Goal: Task Accomplishment & Management: Use online tool/utility

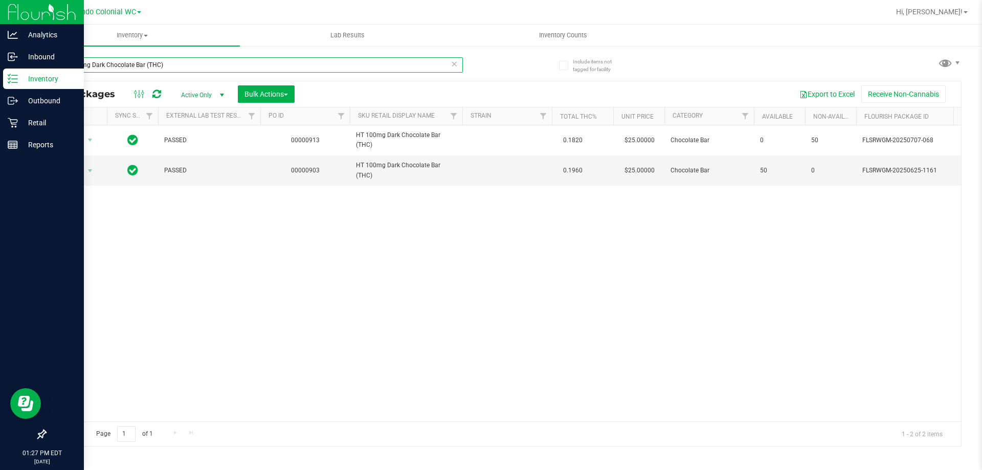
drag, startPoint x: 212, startPoint y: 62, endPoint x: 0, endPoint y: 6, distance: 219.1
click at [0, 41] on div "Analytics Inbound Inventory Outbound Retail Reports 01:27 PM EDT [DATE] 08/19 O…" at bounding box center [491, 235] width 982 height 470
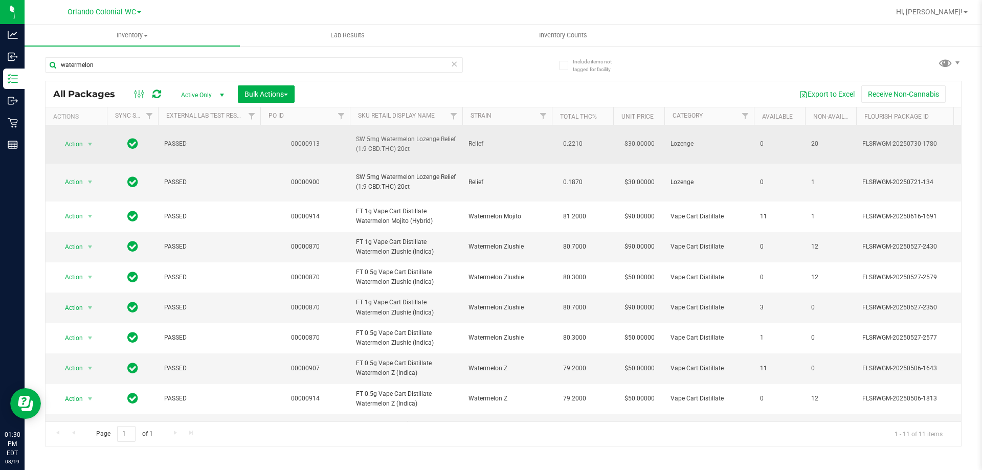
click at [393, 138] on span "SW 5mg Watermelon Lozenge Relief (1:9 CBD:THC) 20ct" at bounding box center [406, 144] width 100 height 19
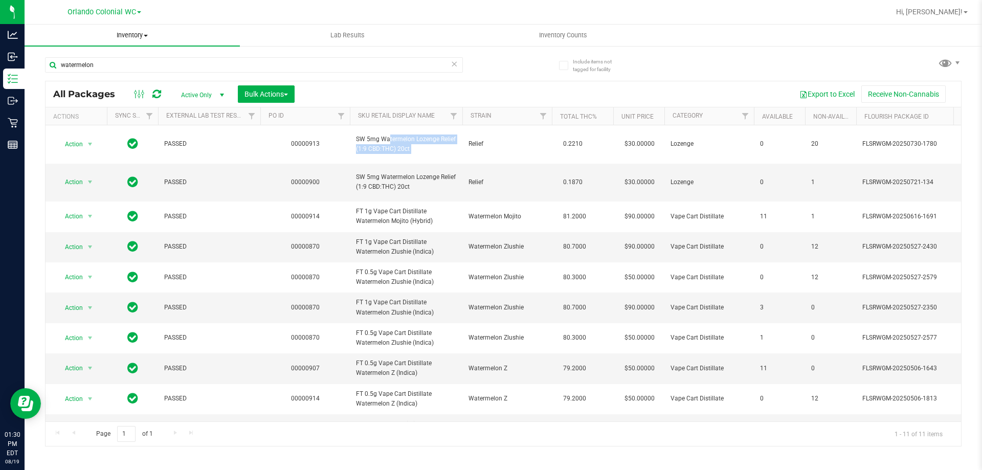
copy tr "SW 5mg Watermelon Lozenge Relief (1:9 CBD:THC) 20ct"
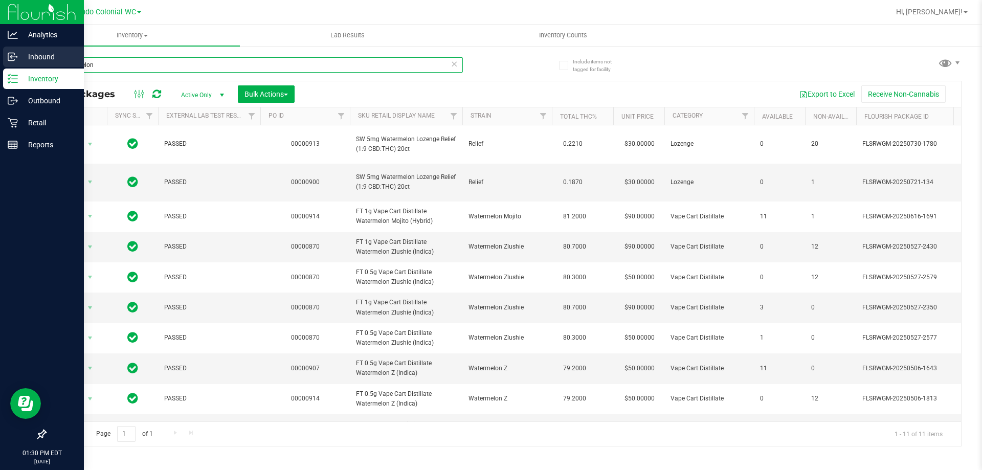
drag, startPoint x: 115, startPoint y: 62, endPoint x: 0, endPoint y: 62, distance: 114.6
click at [0, 62] on div "Analytics Inbound Inventory Outbound Retail Reports 01:30 PM EDT [DATE] 08/19 O…" at bounding box center [491, 235] width 982 height 470
paste input "SW 5mg Watermelon Lozenge Relief (1:9 CBD:THC) 20ct"
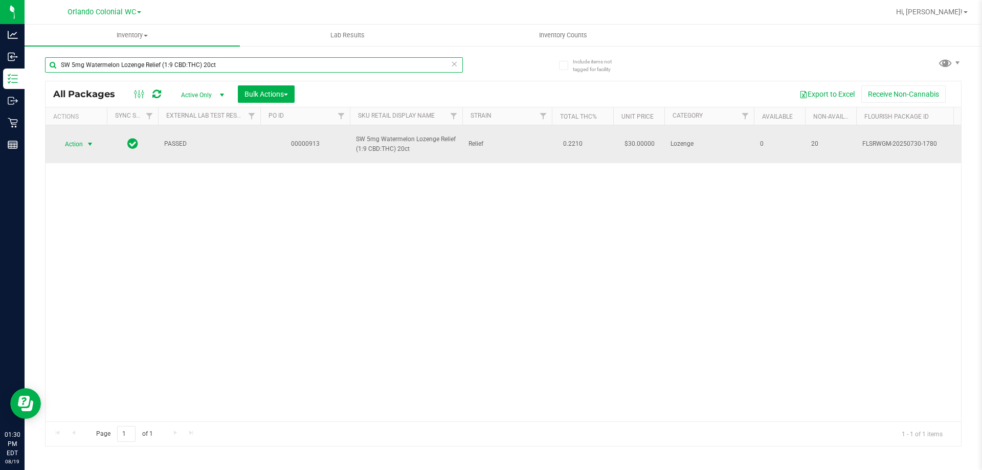
type input "SW 5mg Watermelon Lozenge Relief (1:9 CBD:THC) 20ct"
click at [79, 144] on span "Action" at bounding box center [70, 144] width 28 height 14
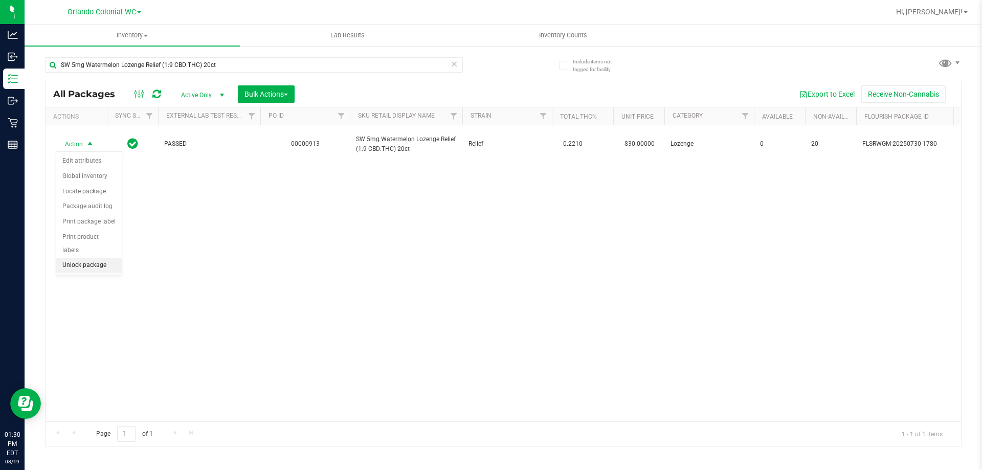
click at [93, 258] on li "Unlock package" at bounding box center [88, 265] width 65 height 15
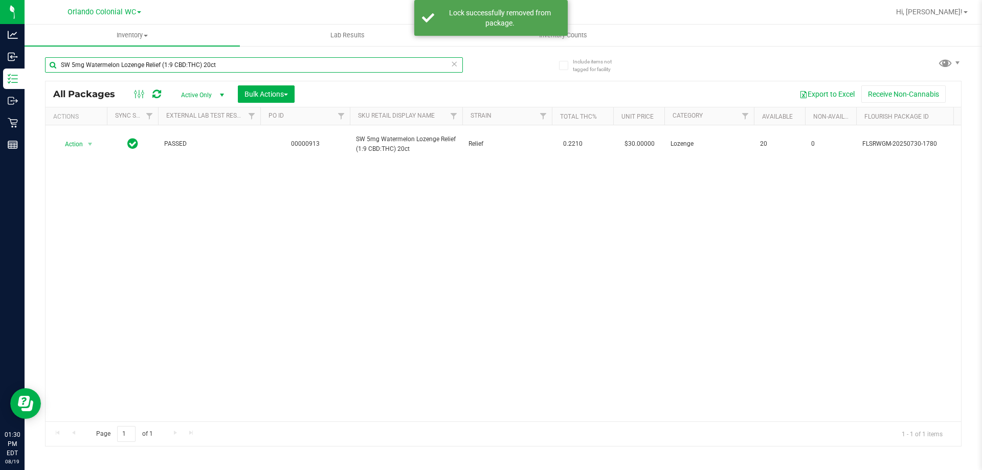
drag, startPoint x: 262, startPoint y: 58, endPoint x: 614, endPoint y: 13, distance: 354.8
click at [0, 12] on div "Analytics Inbound Inventory Outbound Retail Reports 01:30 PM EDT [DATE] 08/19 O…" at bounding box center [491, 235] width 982 height 470
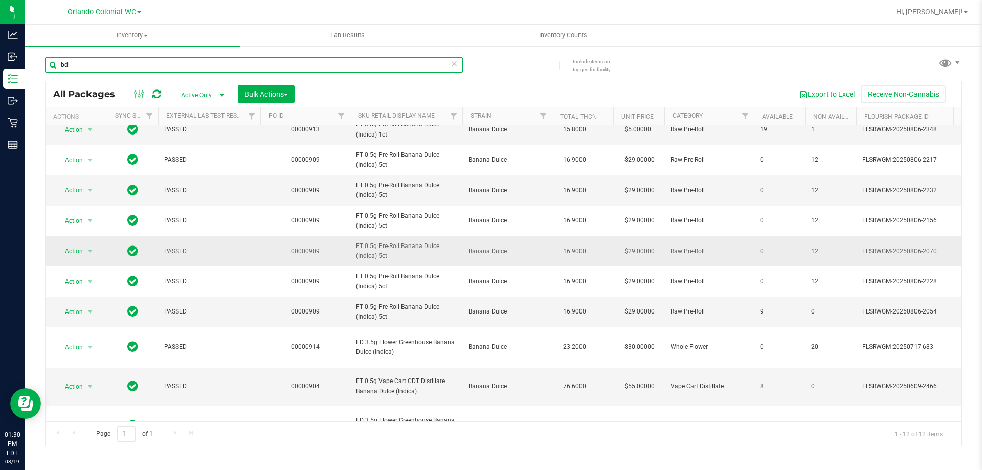
scroll to position [83, 0]
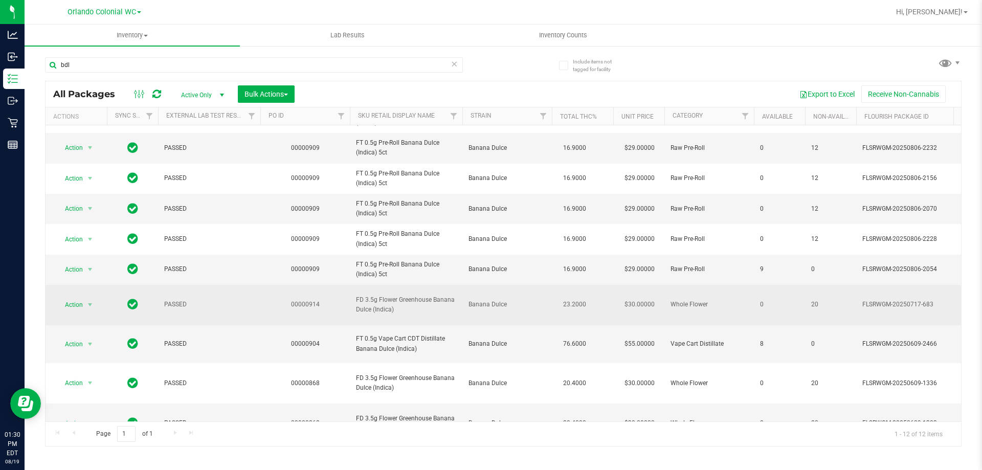
click at [409, 296] on span "FD 3.5g Flower Greenhouse Banana Dulce (Indica)" at bounding box center [406, 304] width 100 height 19
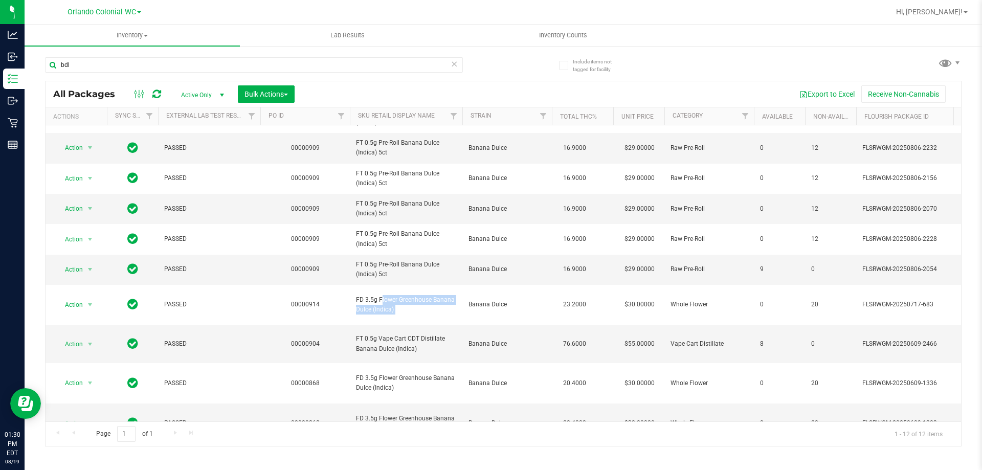
copy tr "FD 3.5g Flower Greenhouse Banana Dulce (Indica)"
drag, startPoint x: 93, startPoint y: 67, endPoint x: 225, endPoint y: 41, distance: 134.9
click at [0, 35] on div "Analytics Inbound Inventory Outbound Retail Reports 01:30 PM EDT [DATE] 08/19 O…" at bounding box center [491, 235] width 982 height 470
paste input "FD 3.5g Flower Greenhouse Banana Dulce (Indica)"
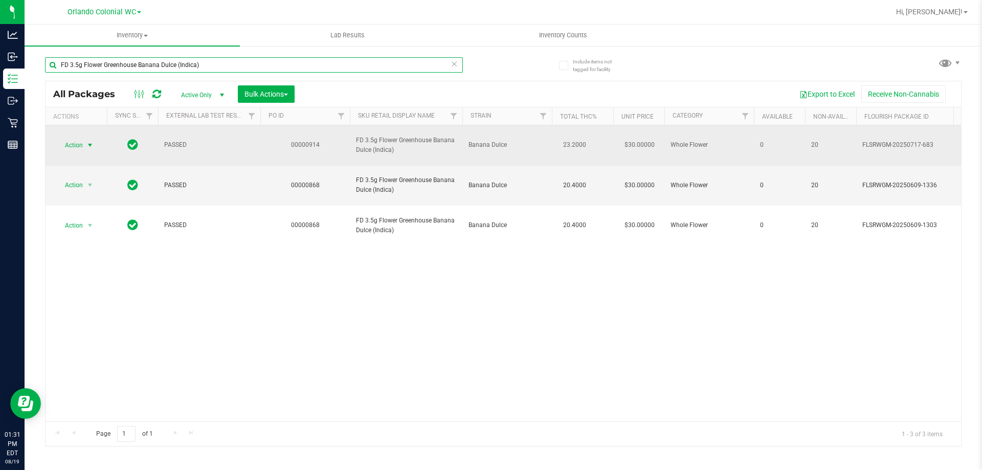
type input "FD 3.5g Flower Greenhouse Banana Dulce (Indica)"
click at [88, 141] on span "select" at bounding box center [90, 145] width 8 height 8
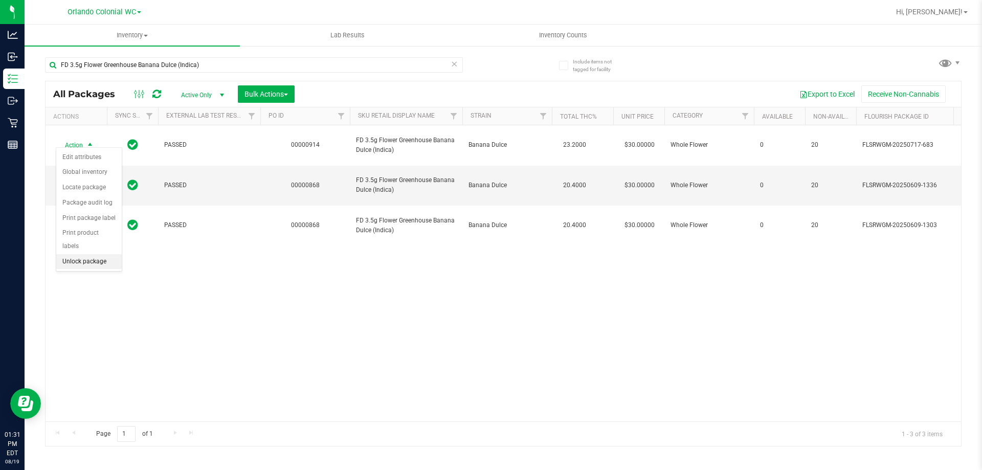
click at [105, 254] on li "Unlock package" at bounding box center [88, 261] width 65 height 15
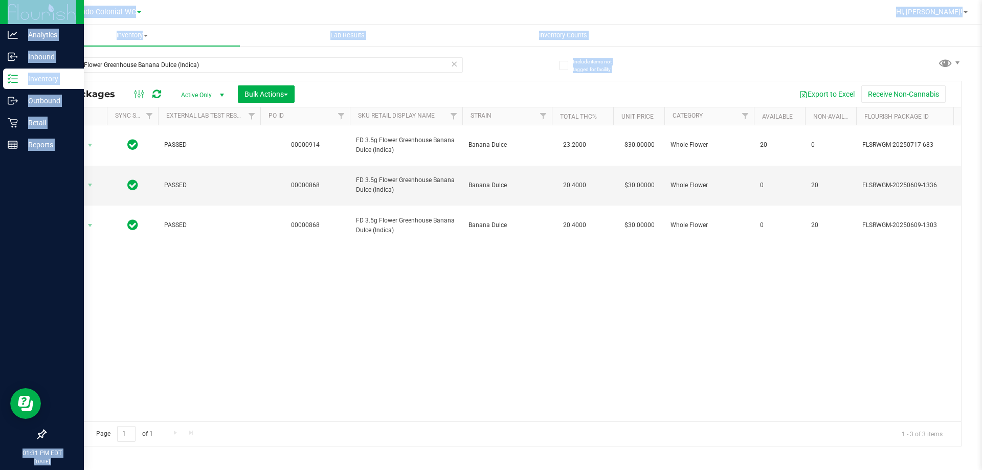
drag, startPoint x: 275, startPoint y: 54, endPoint x: 0, endPoint y: 21, distance: 276.6
click at [0, 21] on div "Analytics Inbound Inventory Outbound Retail Reports 01:31 PM EDT [DATE] 08/19 O…" at bounding box center [491, 235] width 982 height 470
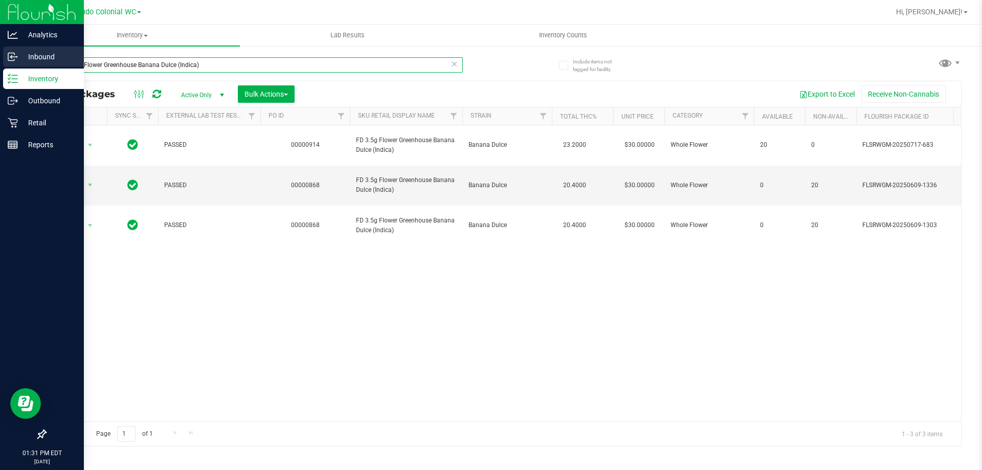
drag, startPoint x: 288, startPoint y: 66, endPoint x: 0, endPoint y: 47, distance: 288.2
click at [0, 47] on div "Analytics Inbound Inventory Outbound Retail Reports 01:31 PM EDT [DATE] 08/19 O…" at bounding box center [491, 235] width 982 height 470
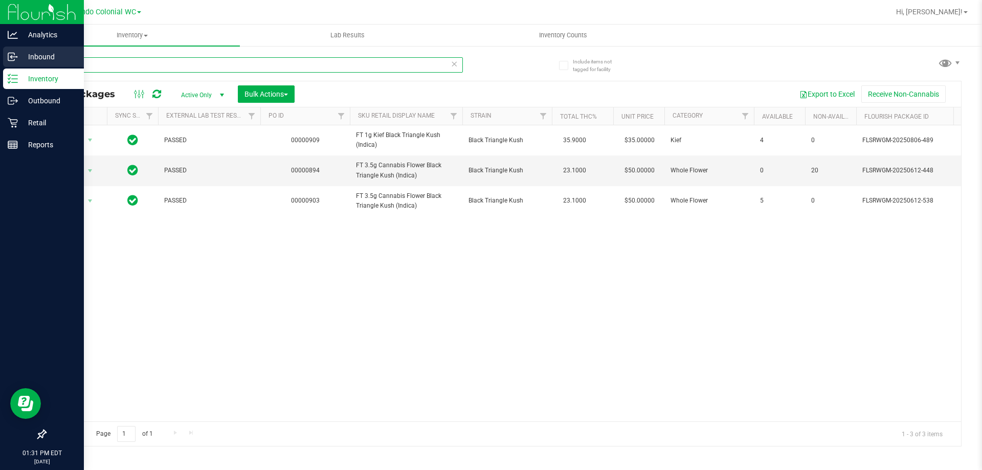
click at [0, 61] on div "Analytics Inbound Inventory Outbound Retail Reports 01:31 PM EDT [DATE] 08/19 O…" at bounding box center [491, 235] width 982 height 470
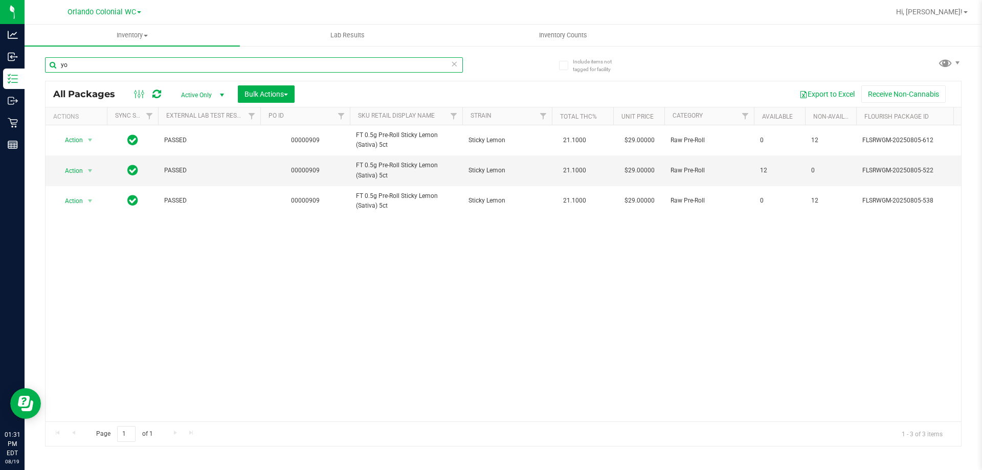
type input "y"
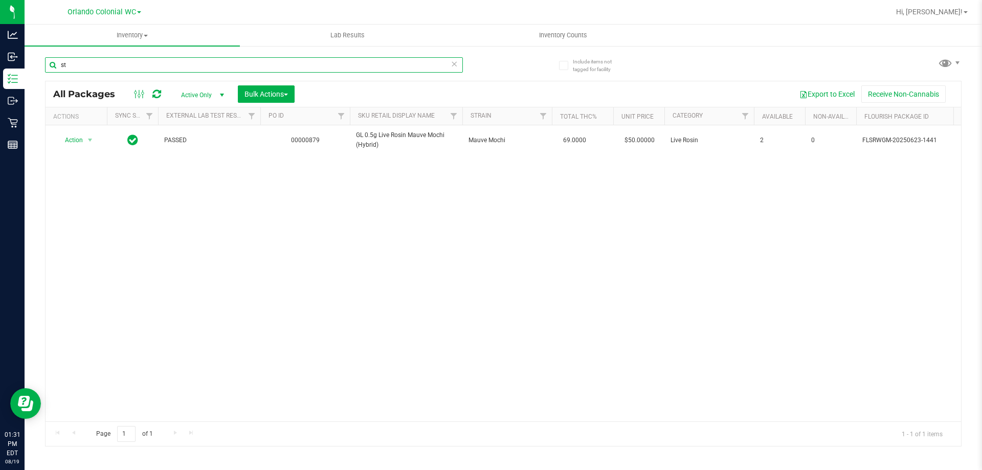
type input "s"
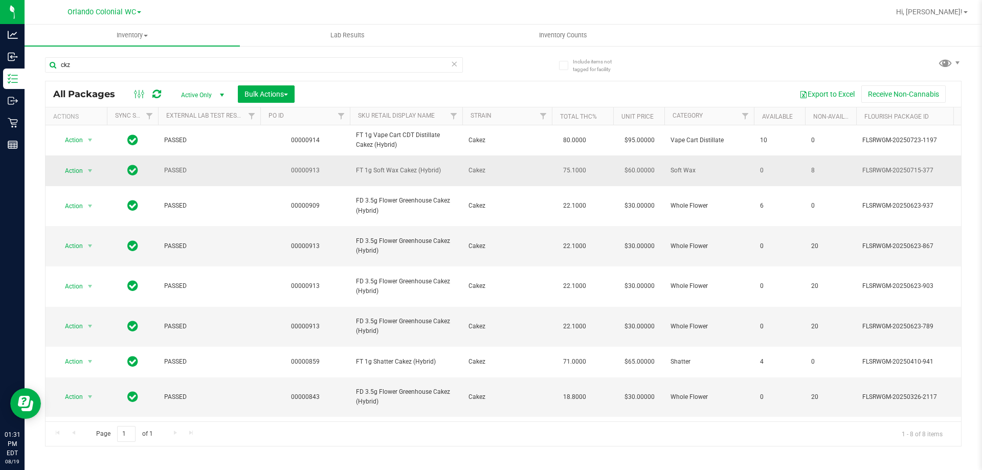
click at [394, 175] on span "FT 1g Soft Wax Cakez (Hybrid)" at bounding box center [406, 171] width 100 height 10
copy tr "FT 1g Soft Wax Cakez (Hybrid)"
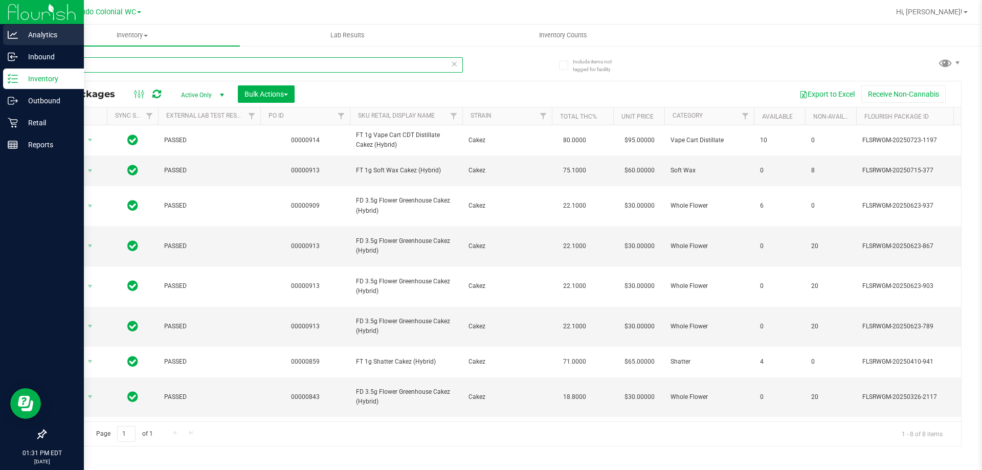
drag, startPoint x: 105, startPoint y: 69, endPoint x: 0, endPoint y: 37, distance: 109.7
click at [0, 43] on div "Analytics Inbound Inventory Outbound Retail Reports 01:31 PM EDT [DATE] 08/19 O…" at bounding box center [491, 235] width 982 height 470
paste input "FT 1g Soft Wax Cakez (Hybrid)"
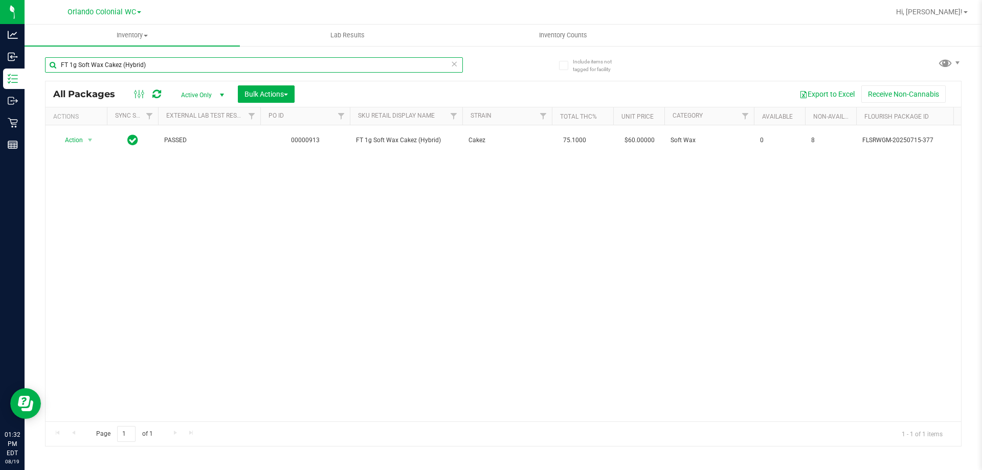
type input "FT 1g Soft Wax Cakez (Hybrid)"
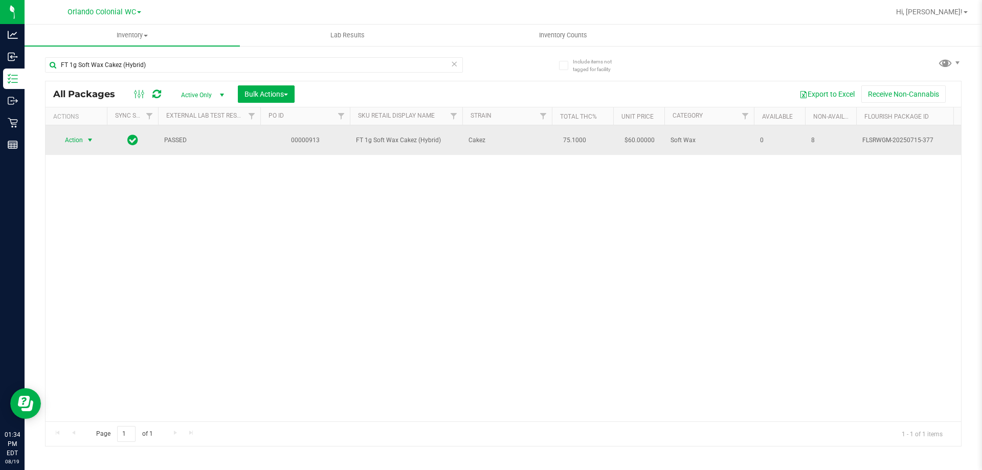
click at [90, 138] on span "select" at bounding box center [90, 140] width 8 height 8
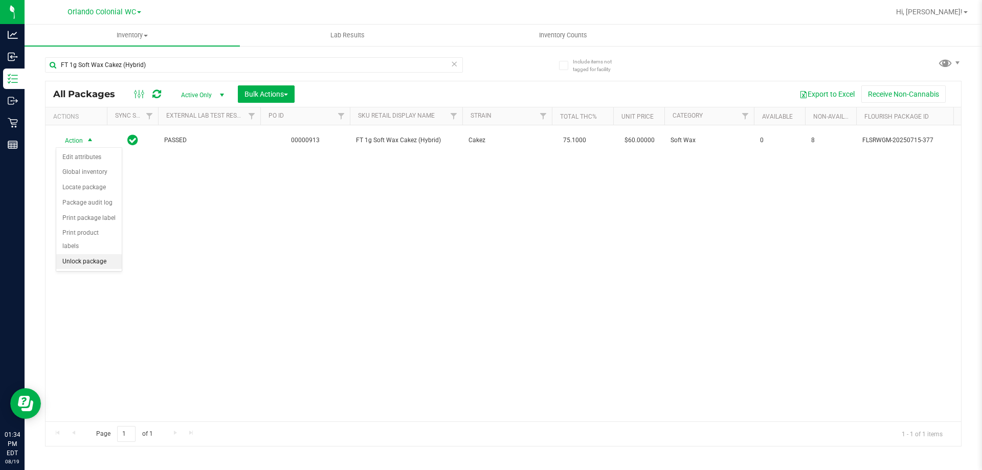
click at [103, 254] on li "Unlock package" at bounding box center [88, 261] width 65 height 15
click at [549, 322] on div "Action Action Adjust qty Create package Edit attributes Global inventory Locate…" at bounding box center [504, 273] width 916 height 296
click at [269, 329] on div "Action Action Adjust qty Create package Edit attributes Global inventory Locate…" at bounding box center [504, 273] width 916 height 296
